Goal: Entertainment & Leisure: Consume media (video, audio)

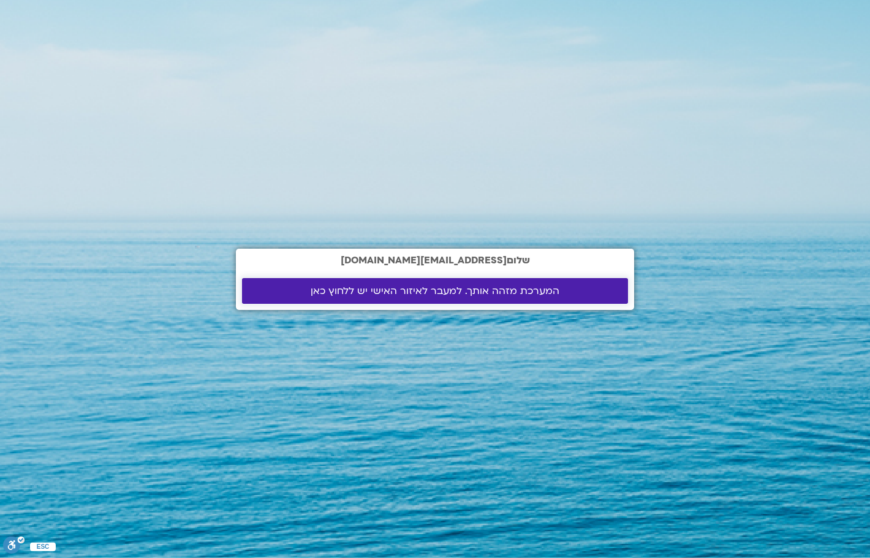
click at [425, 290] on span "המערכת מזהה אותך. למעבר לאיזור האישי יש ללחוץ כאן" at bounding box center [435, 290] width 249 height 11
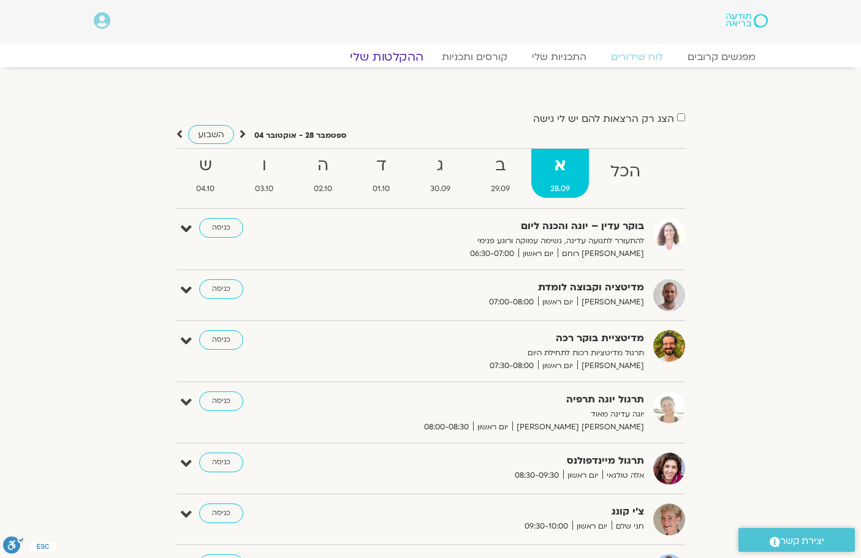
click at [388, 55] on link "ההקלטות שלי" at bounding box center [386, 57] width 103 height 15
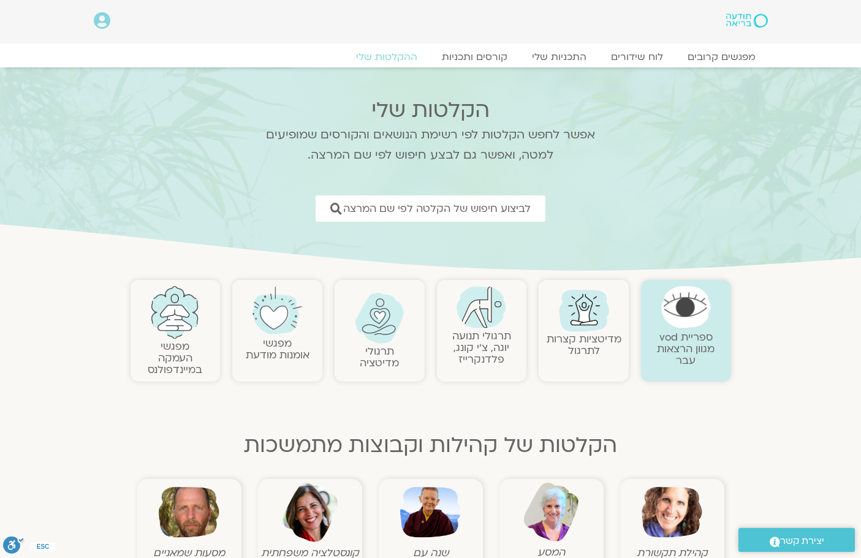
click at [377, 319] on img at bounding box center [380, 318] width 50 height 51
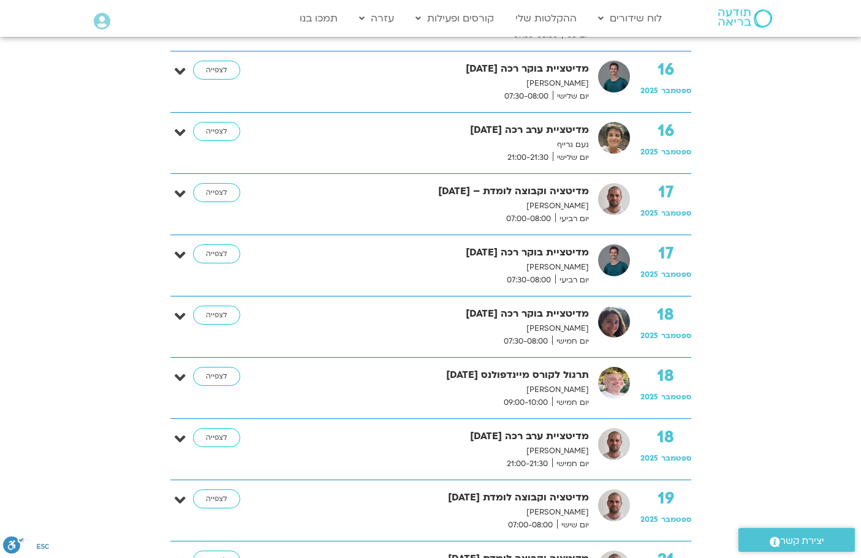
scroll to position [2082, 0]
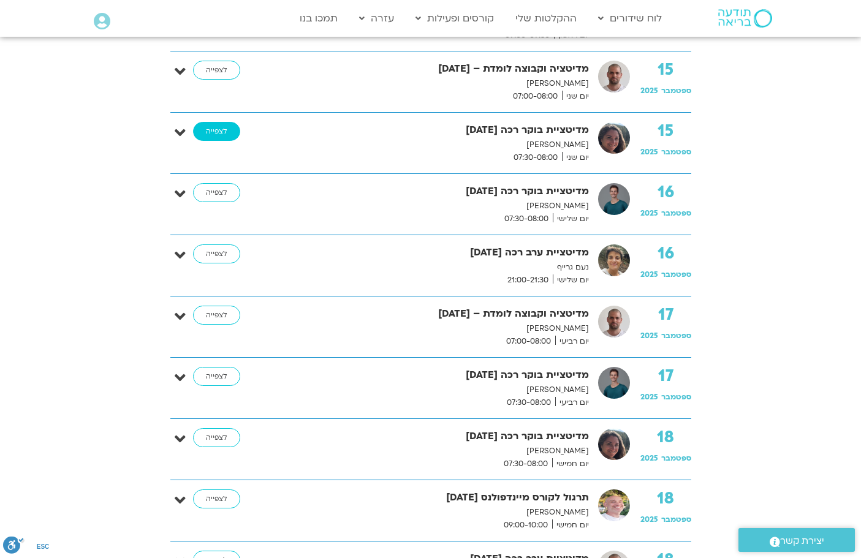
click at [218, 132] on link "לצפייה" at bounding box center [216, 132] width 47 height 20
